Goal: Task Accomplishment & Management: Manage account settings

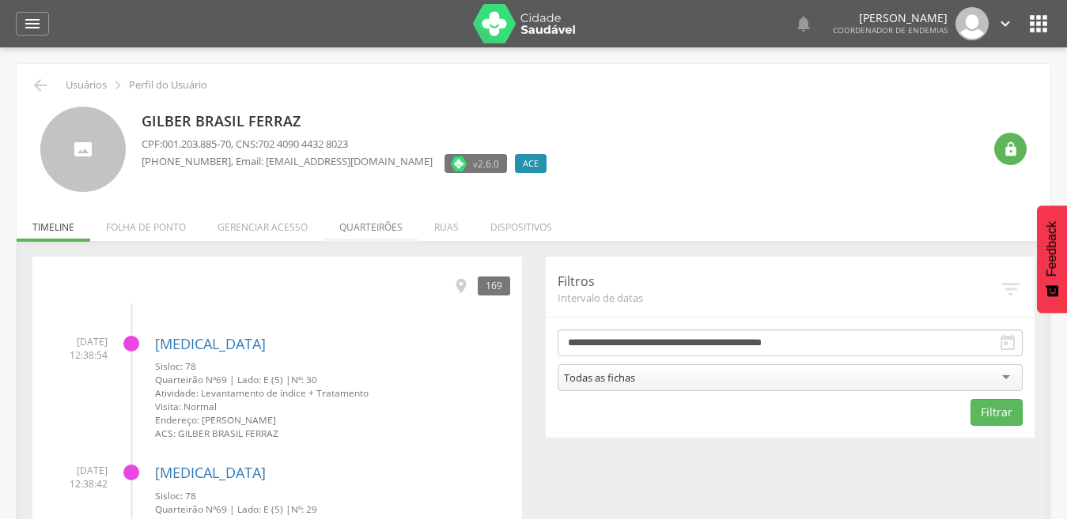
click at [367, 233] on li "Quarteirões" at bounding box center [370, 223] width 95 height 37
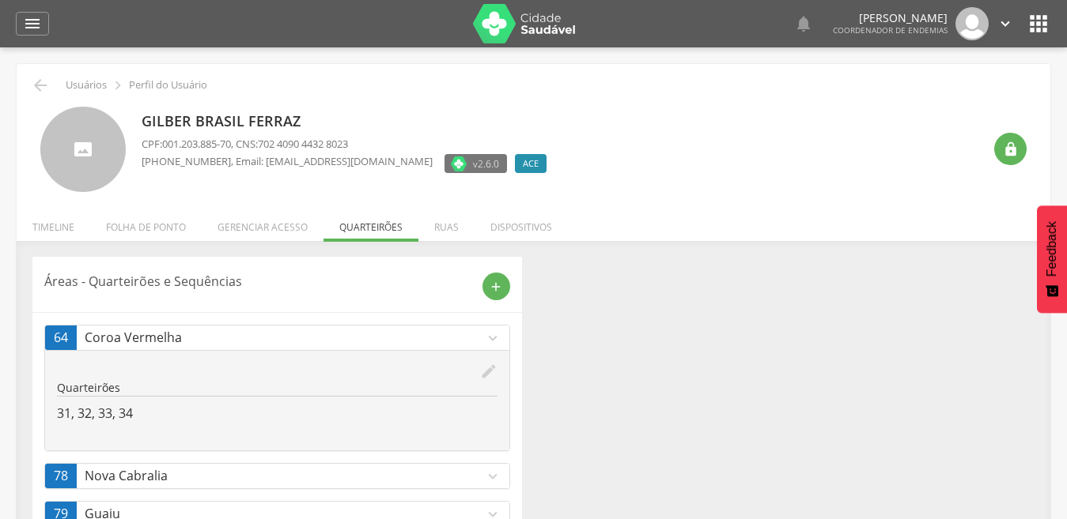
click at [497, 475] on icon "expand_more" at bounding box center [492, 476] width 17 height 17
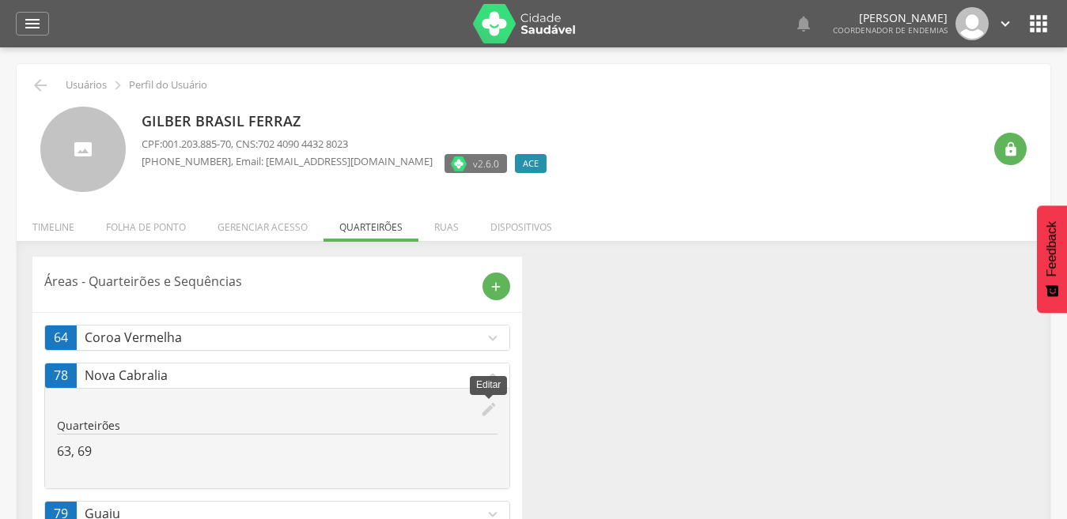
click at [491, 408] on icon "edit" at bounding box center [488, 409] width 17 height 17
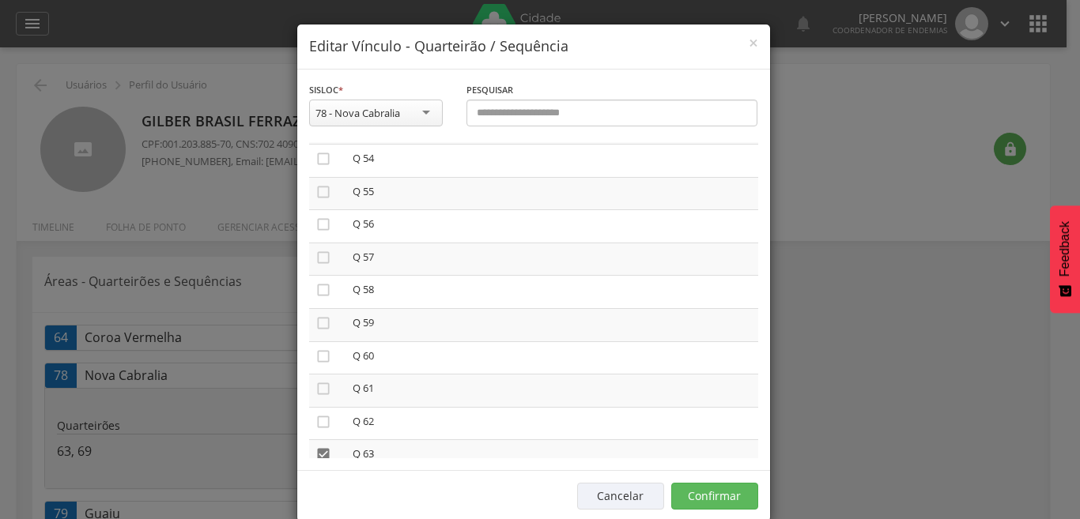
scroll to position [1803, 0]
click at [315, 418] on icon "" at bounding box center [323, 422] width 16 height 16
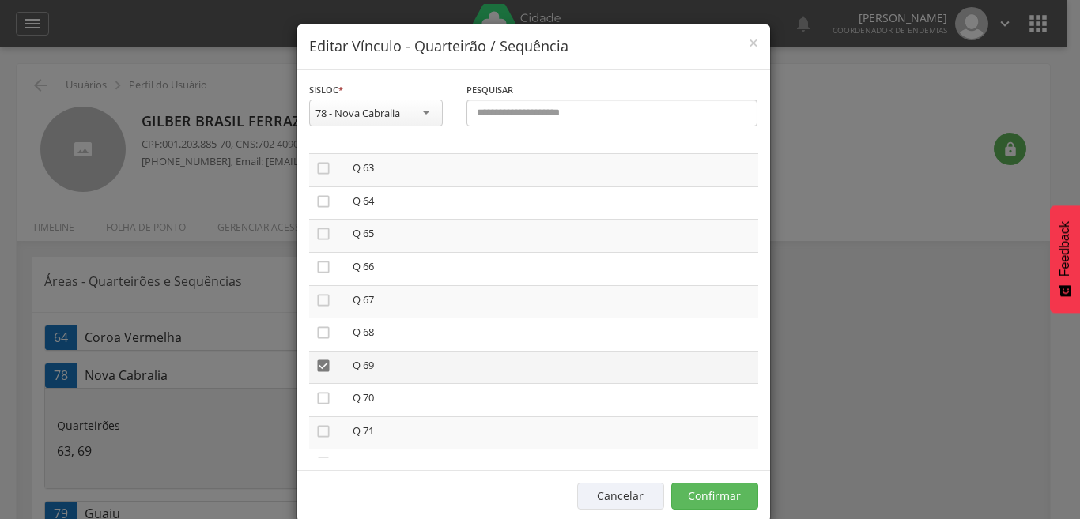
click at [315, 364] on icon "" at bounding box center [323, 366] width 16 height 16
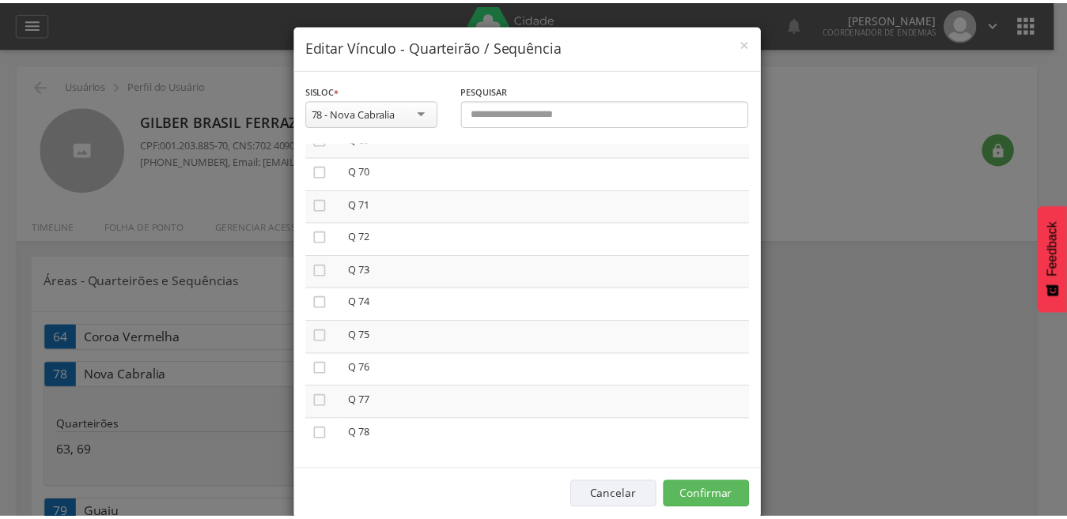
scroll to position [2292, 0]
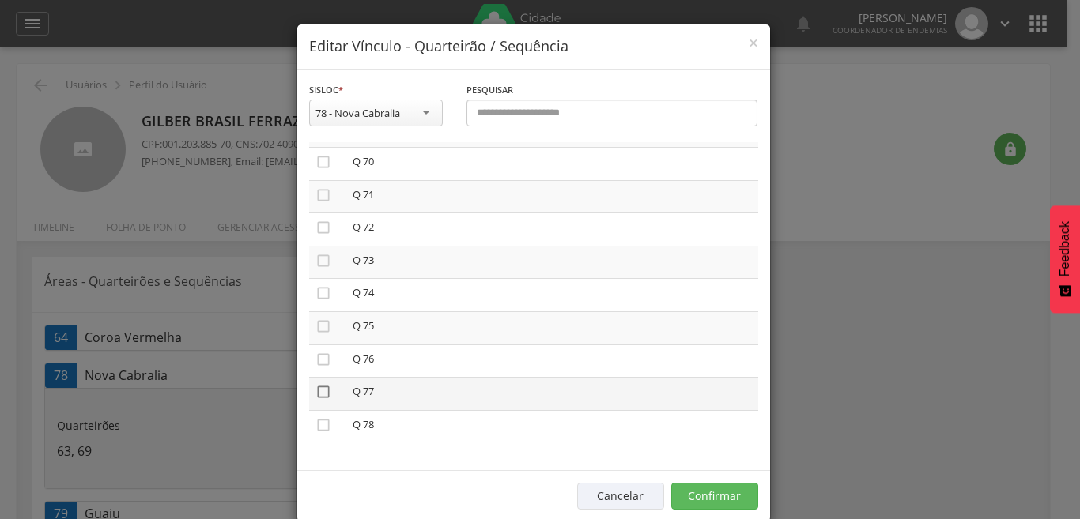
click at [315, 394] on icon "" at bounding box center [323, 392] width 16 height 16
click at [317, 387] on icon "" at bounding box center [323, 392] width 16 height 16
click at [718, 498] on button "Confirmar" at bounding box center [714, 496] width 87 height 27
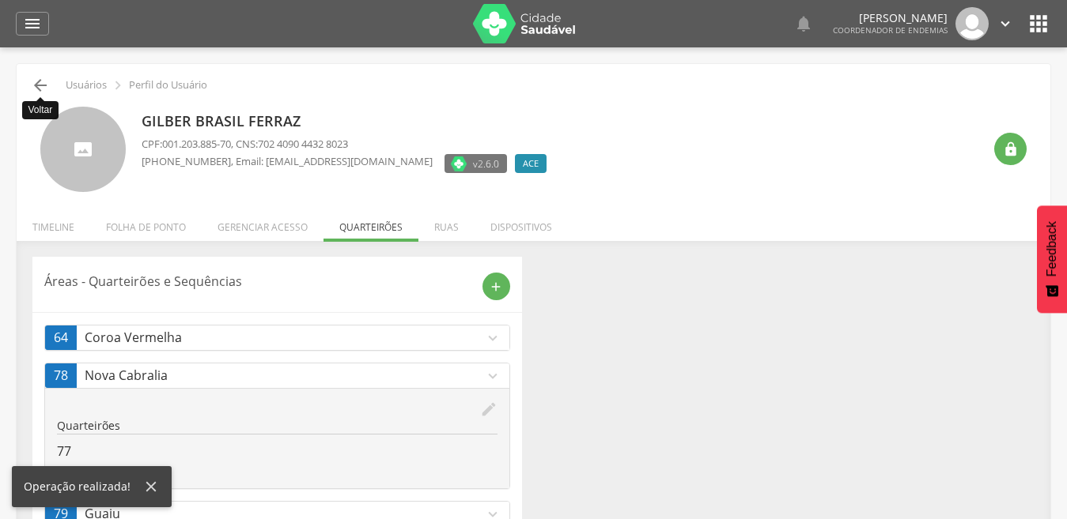
click at [43, 82] on icon "" at bounding box center [40, 85] width 19 height 19
